Goal: Task Accomplishment & Management: Complete application form

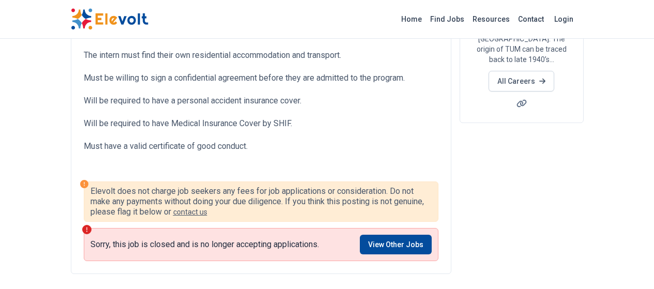
scroll to position [246, 0]
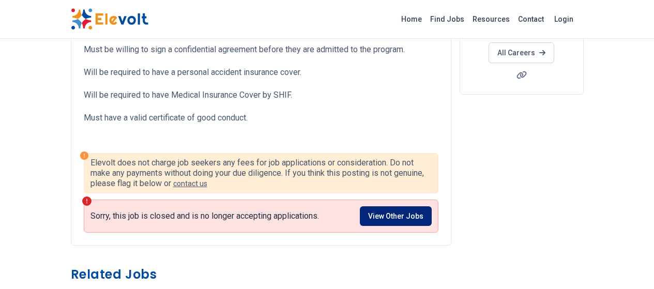
click at [429, 207] on link "View Other Jobs" at bounding box center [396, 216] width 72 height 20
click at [429, 212] on link "View Other Jobs" at bounding box center [396, 216] width 72 height 20
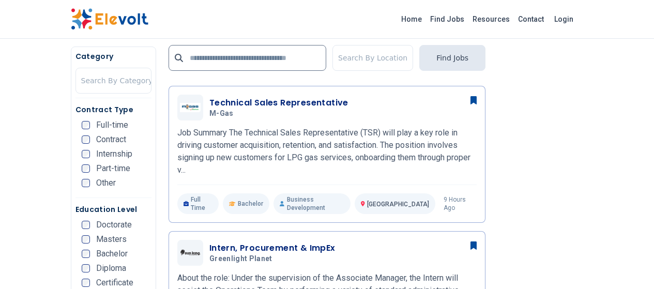
scroll to position [262, 0]
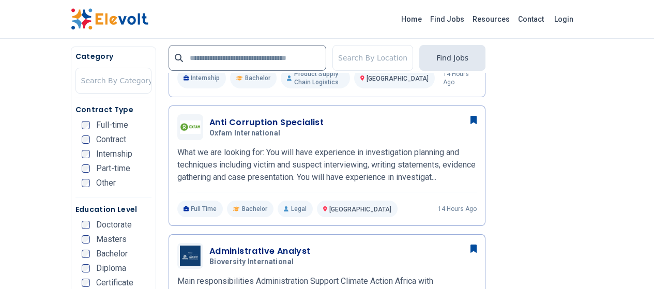
scroll to position [518, 0]
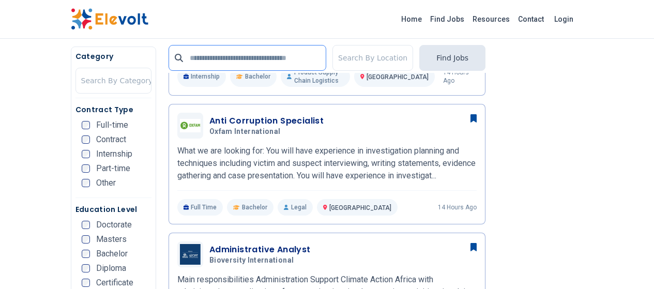
click at [268, 58] on input "text" at bounding box center [248, 58] width 158 height 26
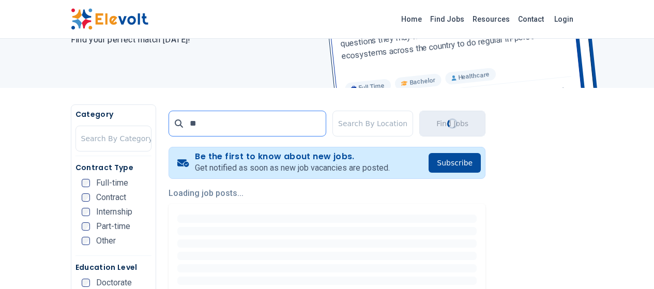
scroll to position [151, 0]
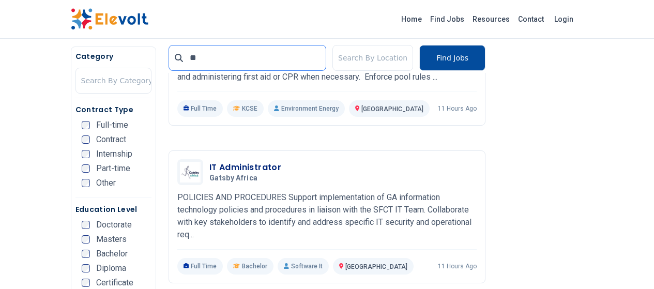
scroll to position [878, 0]
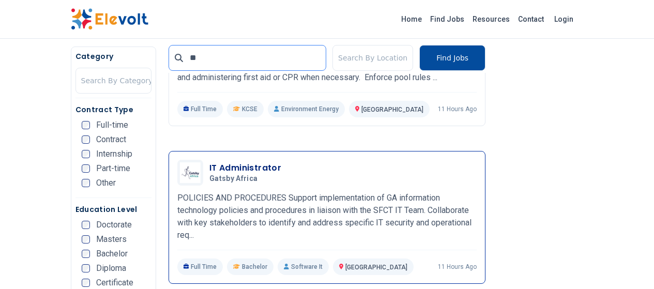
type input "**"
click at [216, 174] on h5 "Gatsby Africa" at bounding box center [243, 178] width 68 height 9
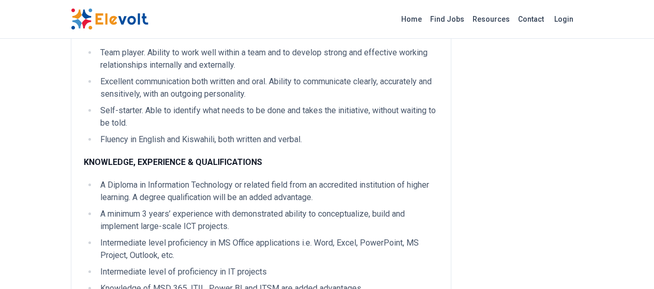
scroll to position [938, 0]
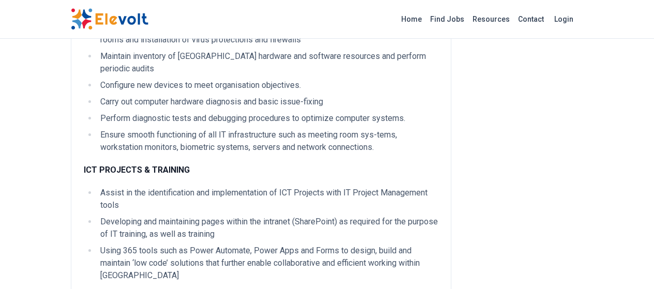
scroll to position [560, 0]
